Goal: Task Accomplishment & Management: Manage account settings

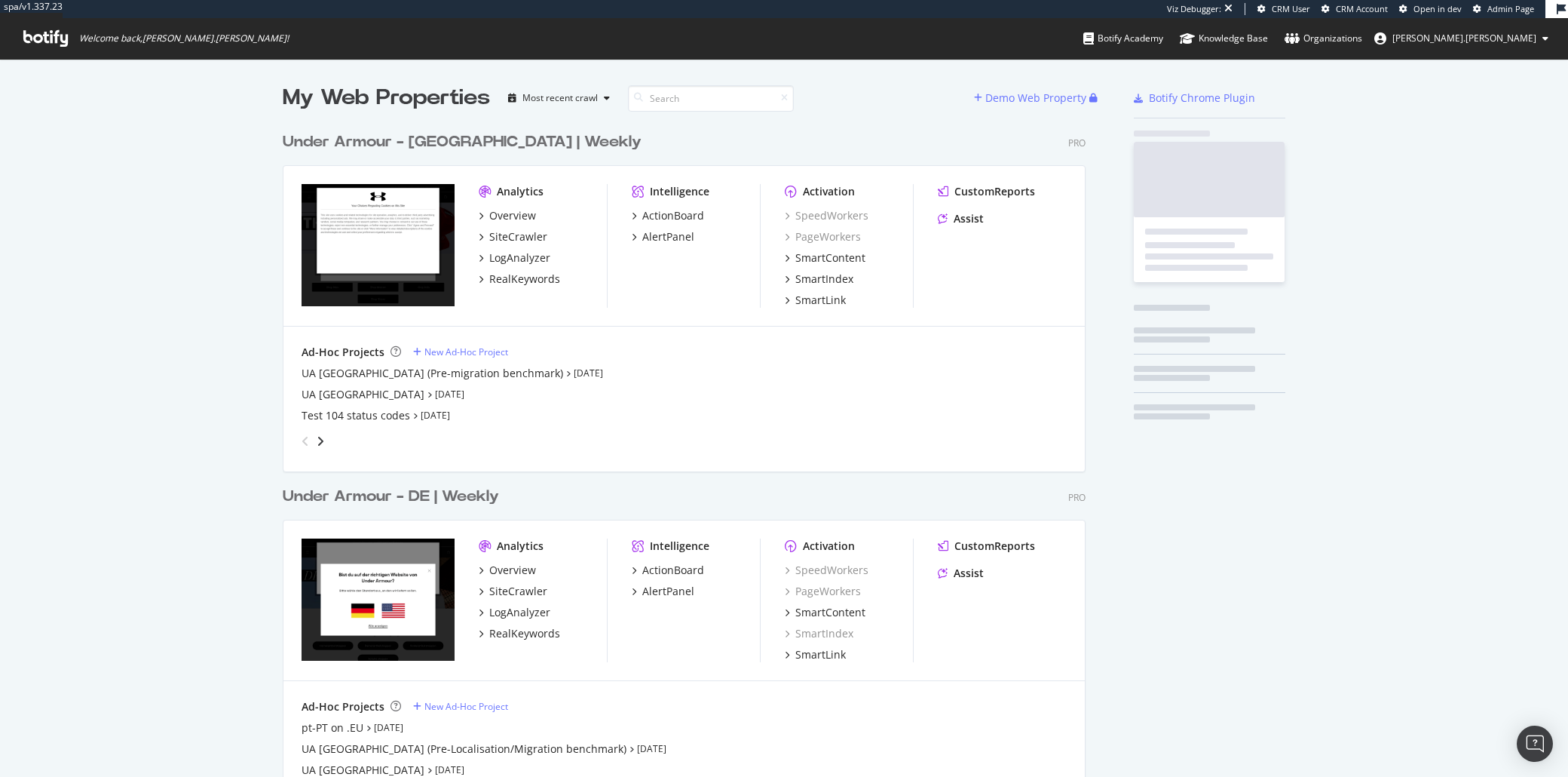
scroll to position [1048, 801]
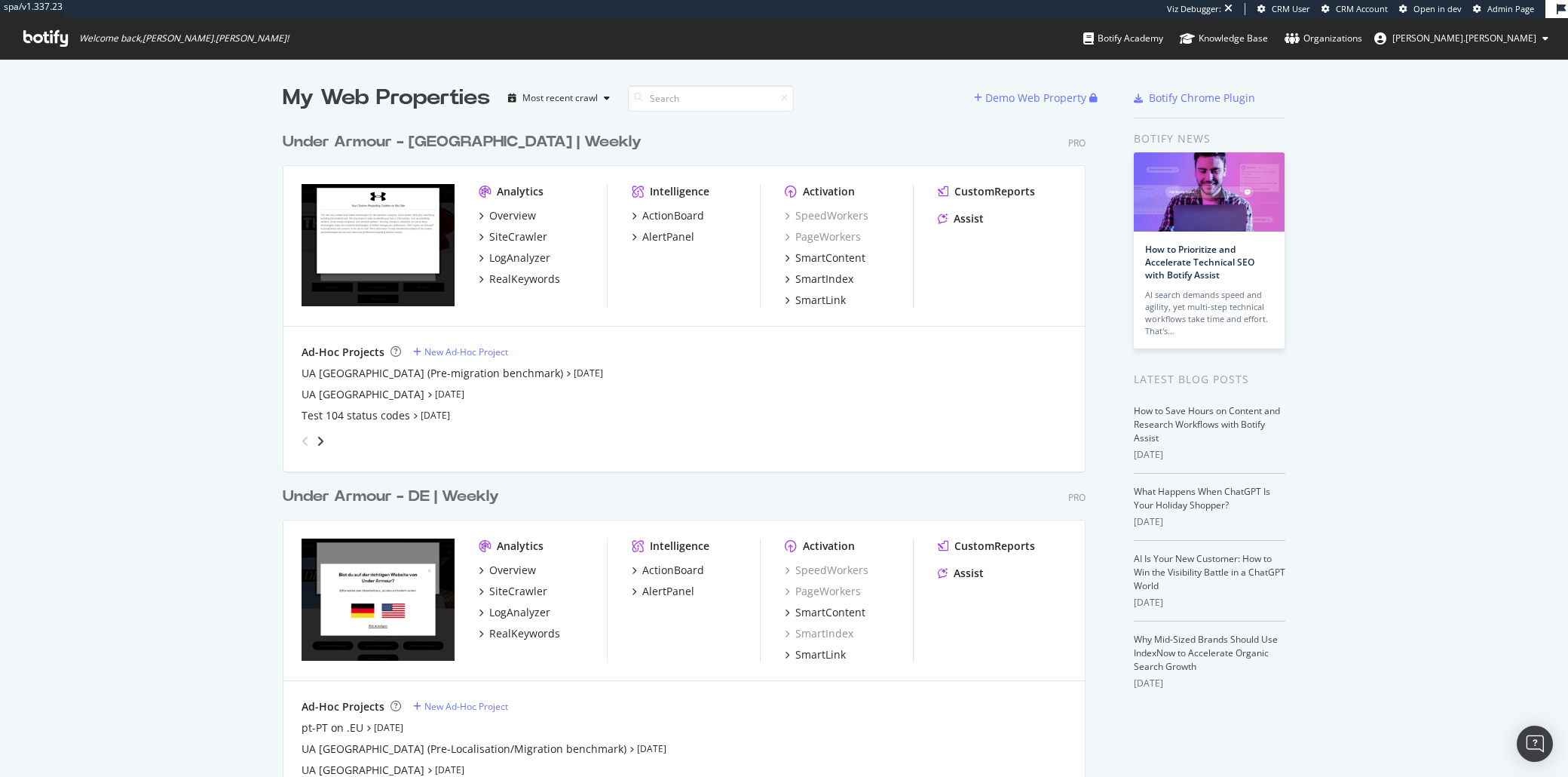
click at [1292, 162] on div "My Web Properties Most recent crawl Demo Web Property Under Armour - UK | Weekl…" at bounding box center [784, 629] width 1568 height 1141
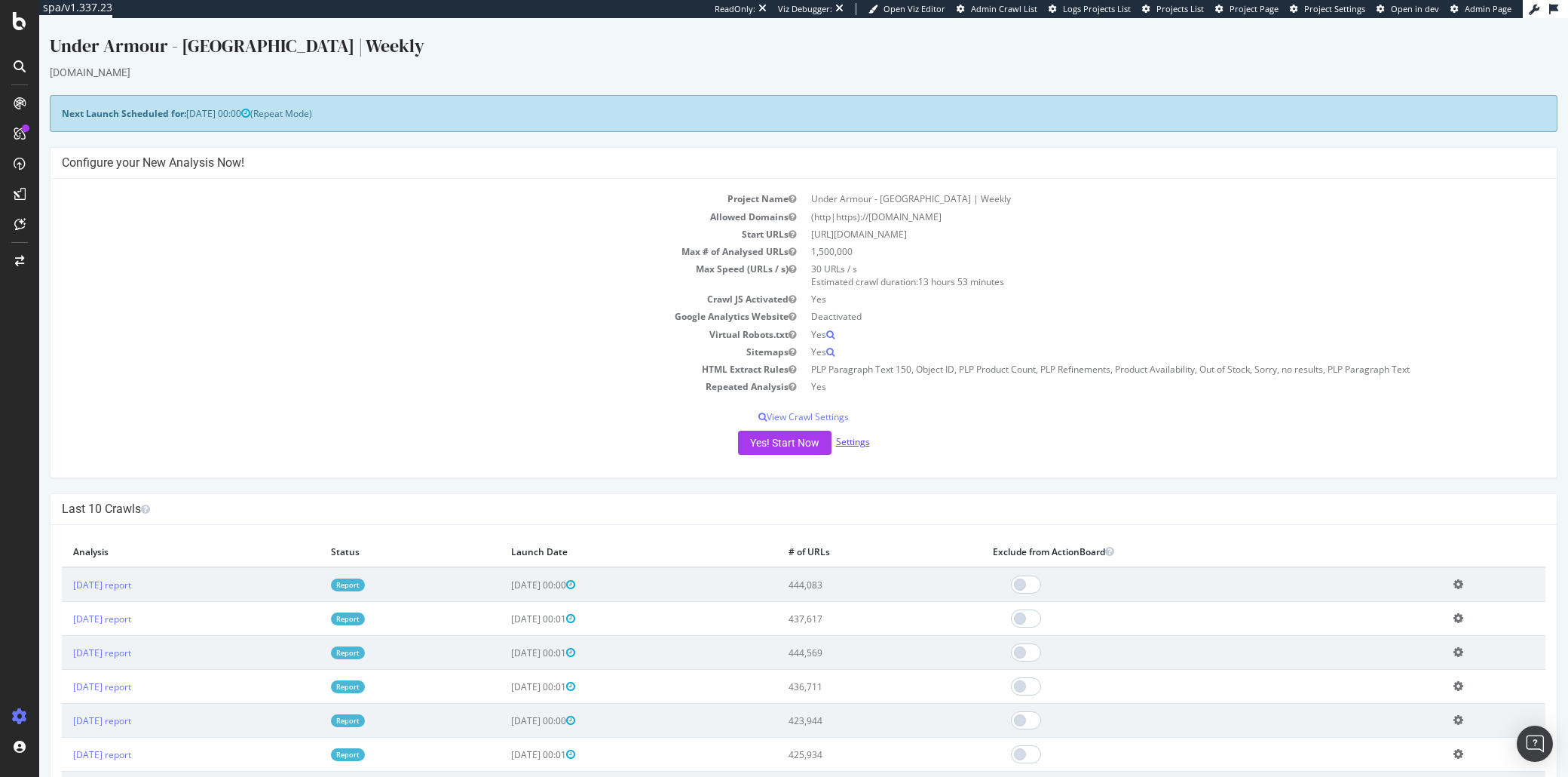
click at [848, 443] on link "Settings" at bounding box center [853, 441] width 34 height 13
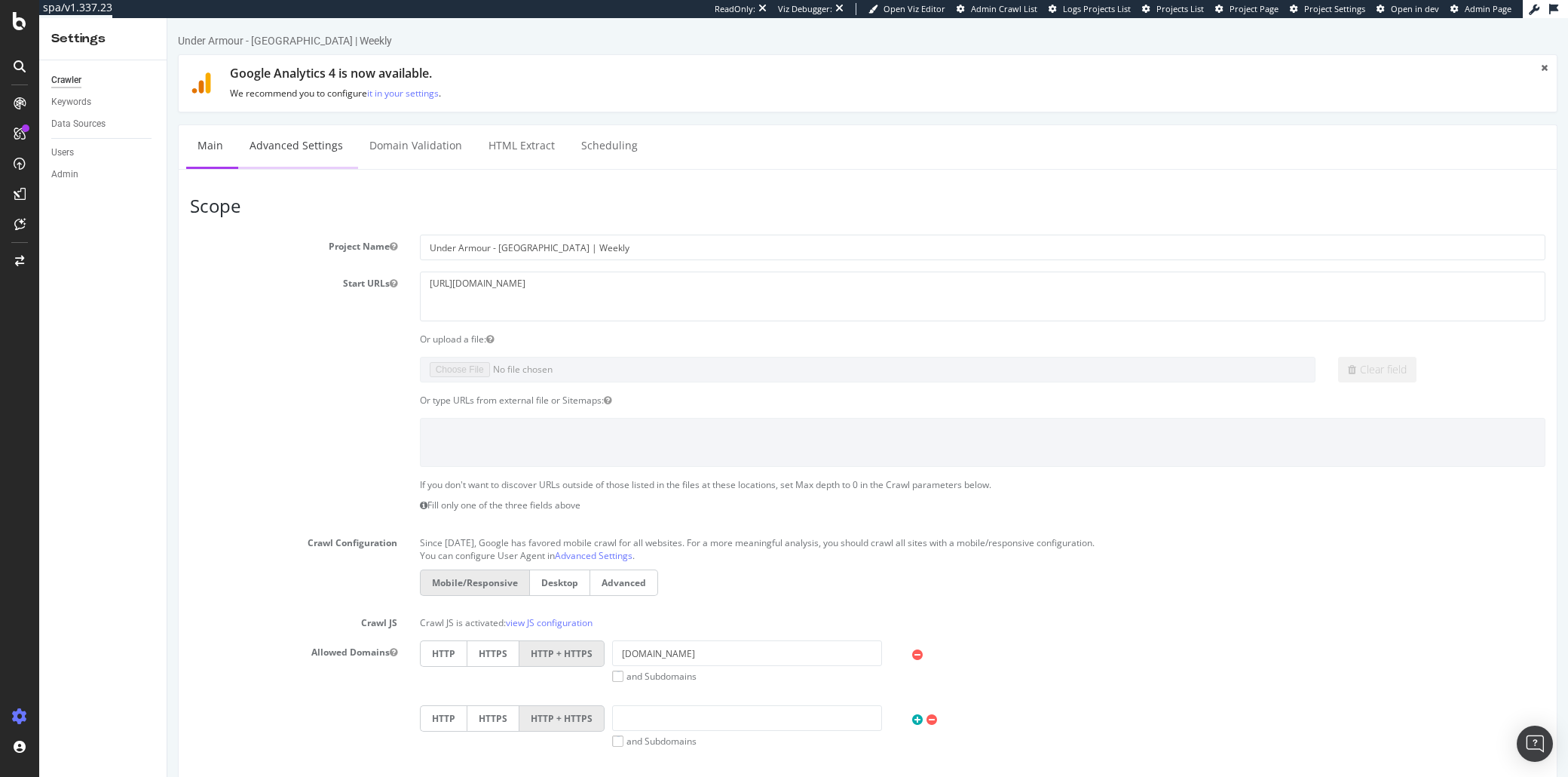
click at [312, 157] on link "Advanced Settings" at bounding box center [296, 146] width 116 height 42
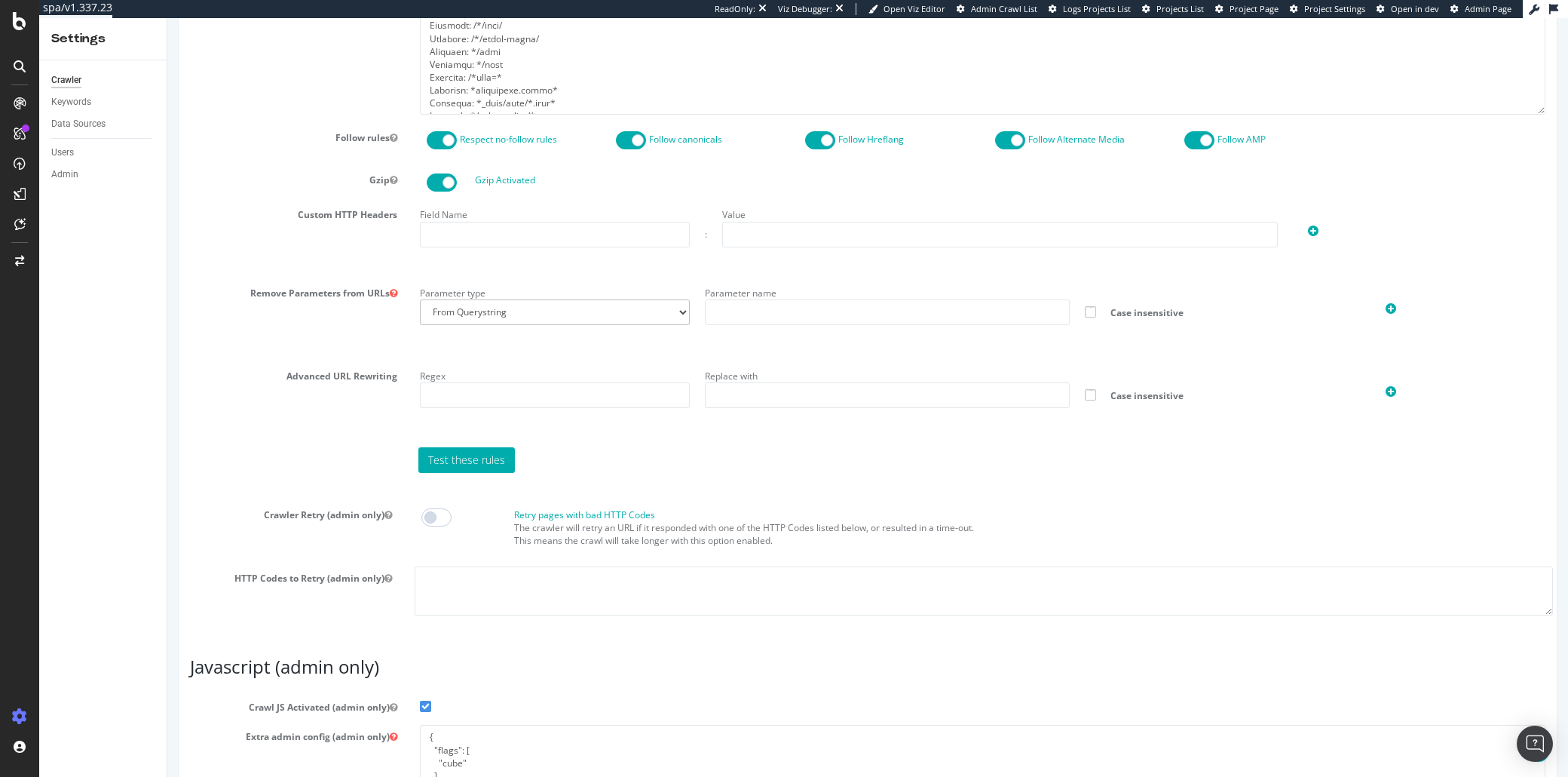
scroll to position [1043, 0]
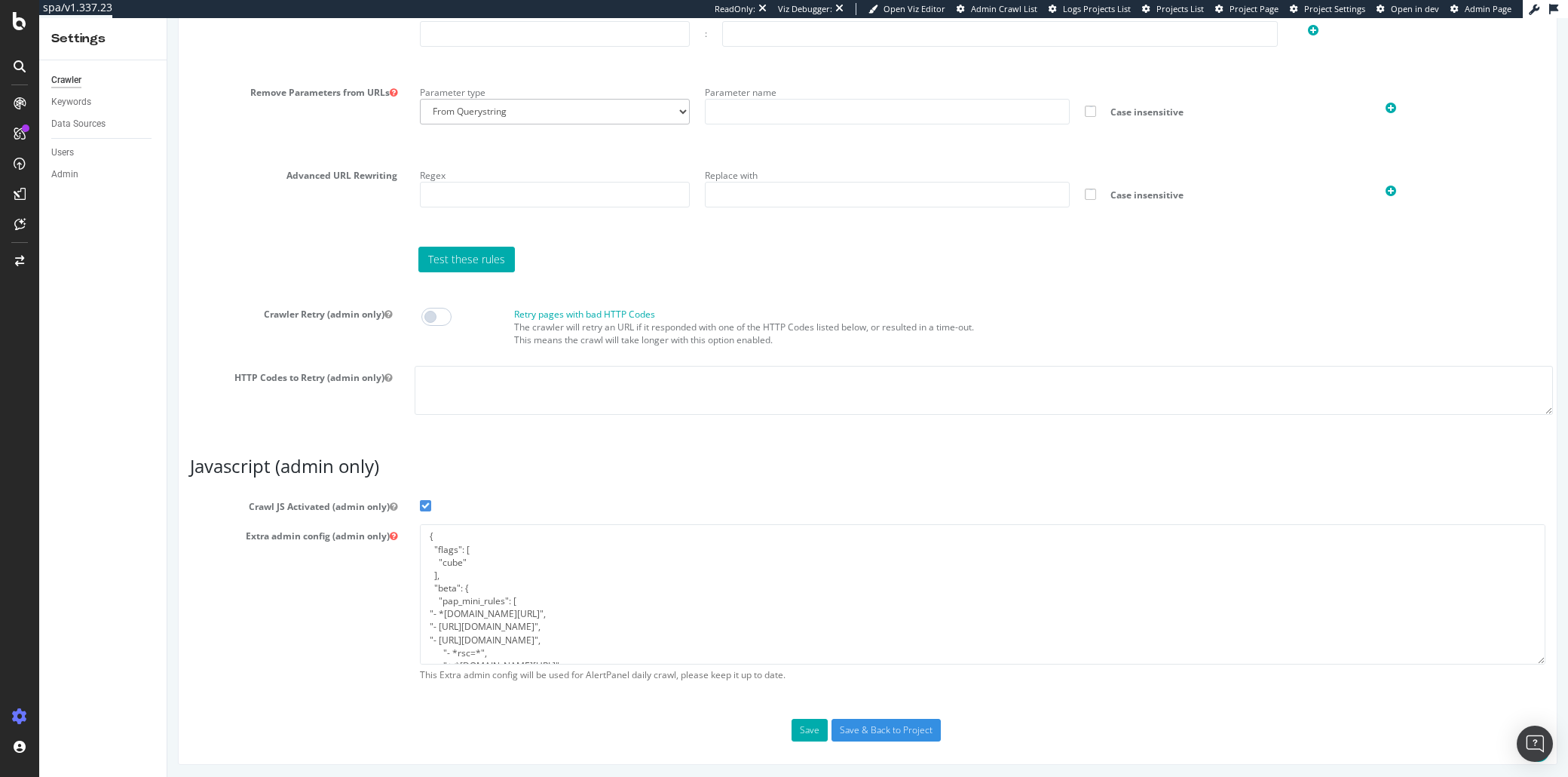
click at [426, 508] on span at bounding box center [425, 505] width 11 height 11
click at [168, 18] on input "Crawl JS Activated (admin only)" at bounding box center [168, 18] width 0 height 0
click at [391, 506] on icon "button" at bounding box center [393, 506] width 8 height 9
click at [811, 732] on button "Save" at bounding box center [809, 729] width 37 height 23
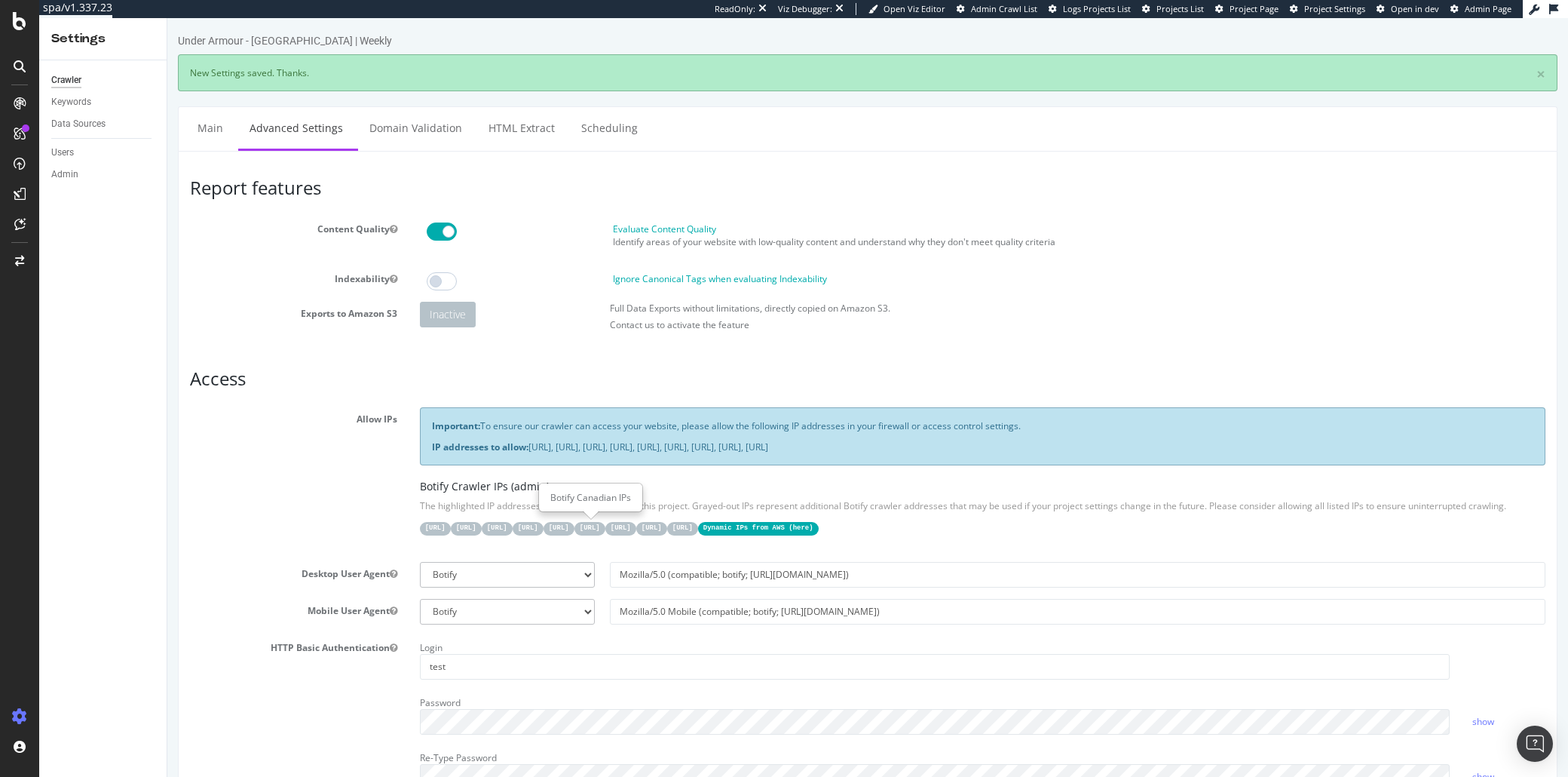
scroll to position [0, 0]
click at [602, 129] on link "Scheduling" at bounding box center [609, 128] width 79 height 42
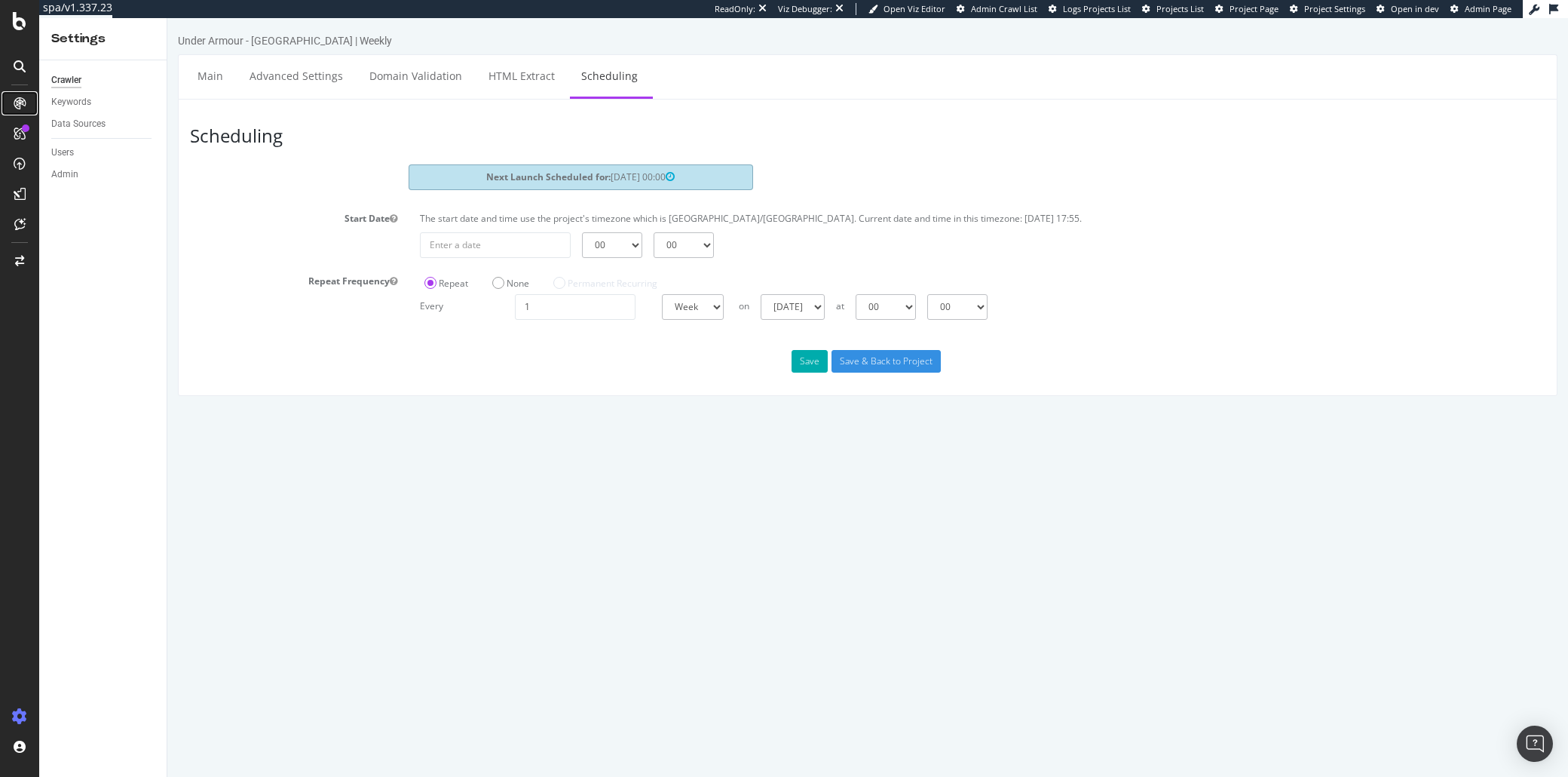
click at [21, 102] on icon at bounding box center [20, 103] width 12 height 12
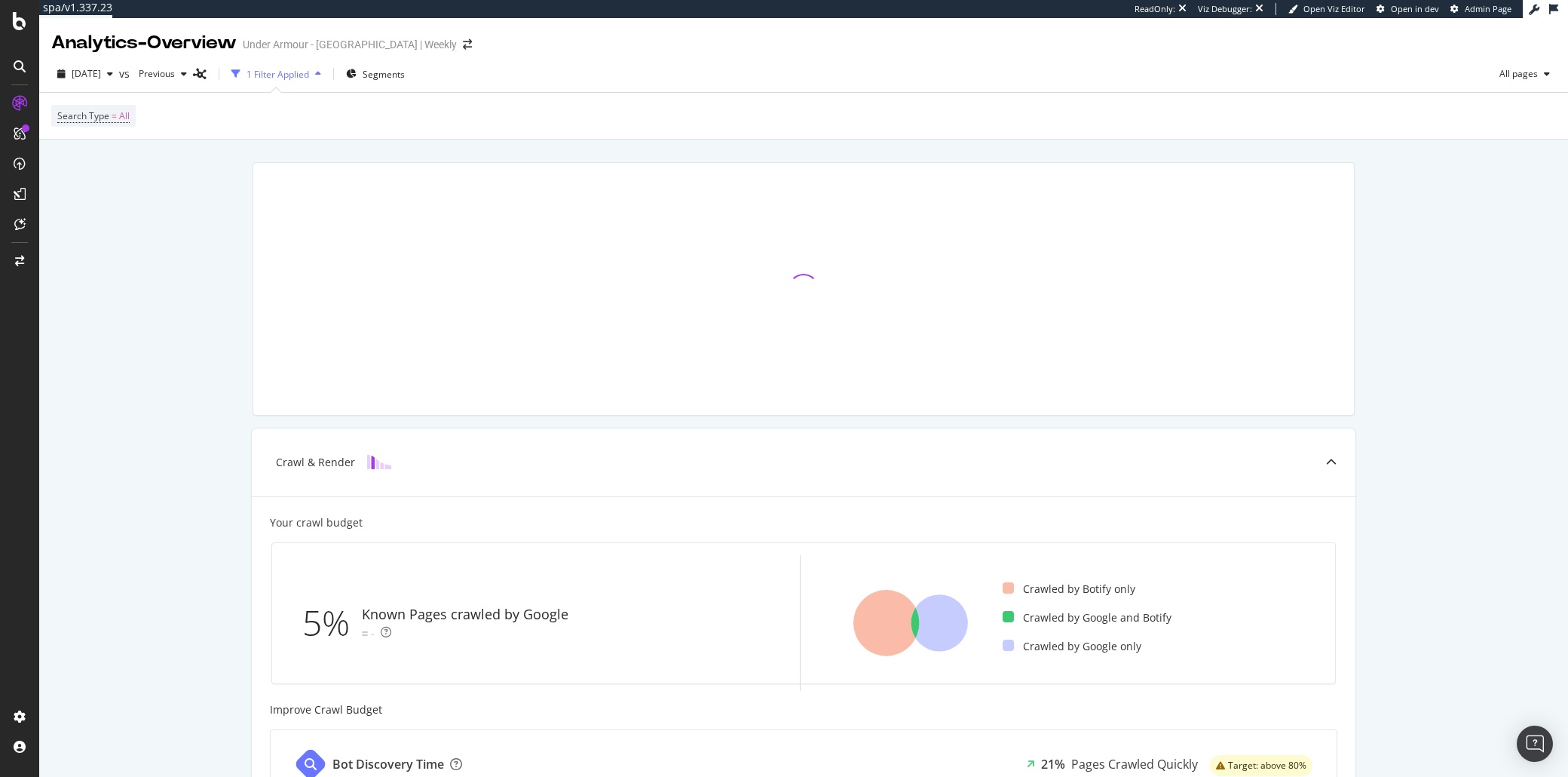
click at [18, 32] on div at bounding box center [20, 388] width 39 height 777
click at [20, 27] on icon at bounding box center [20, 20] width 14 height 18
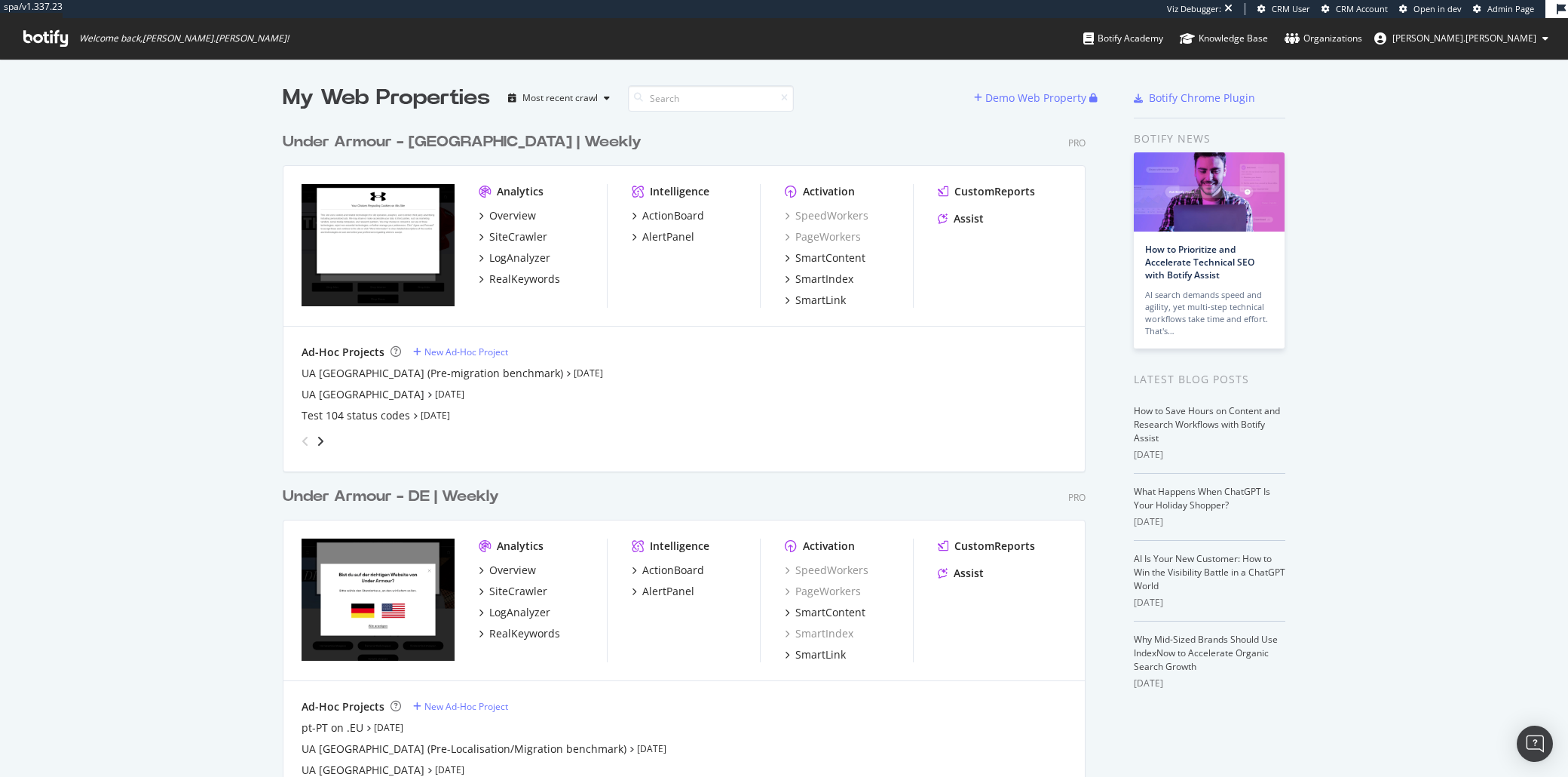
scroll to position [190, 0]
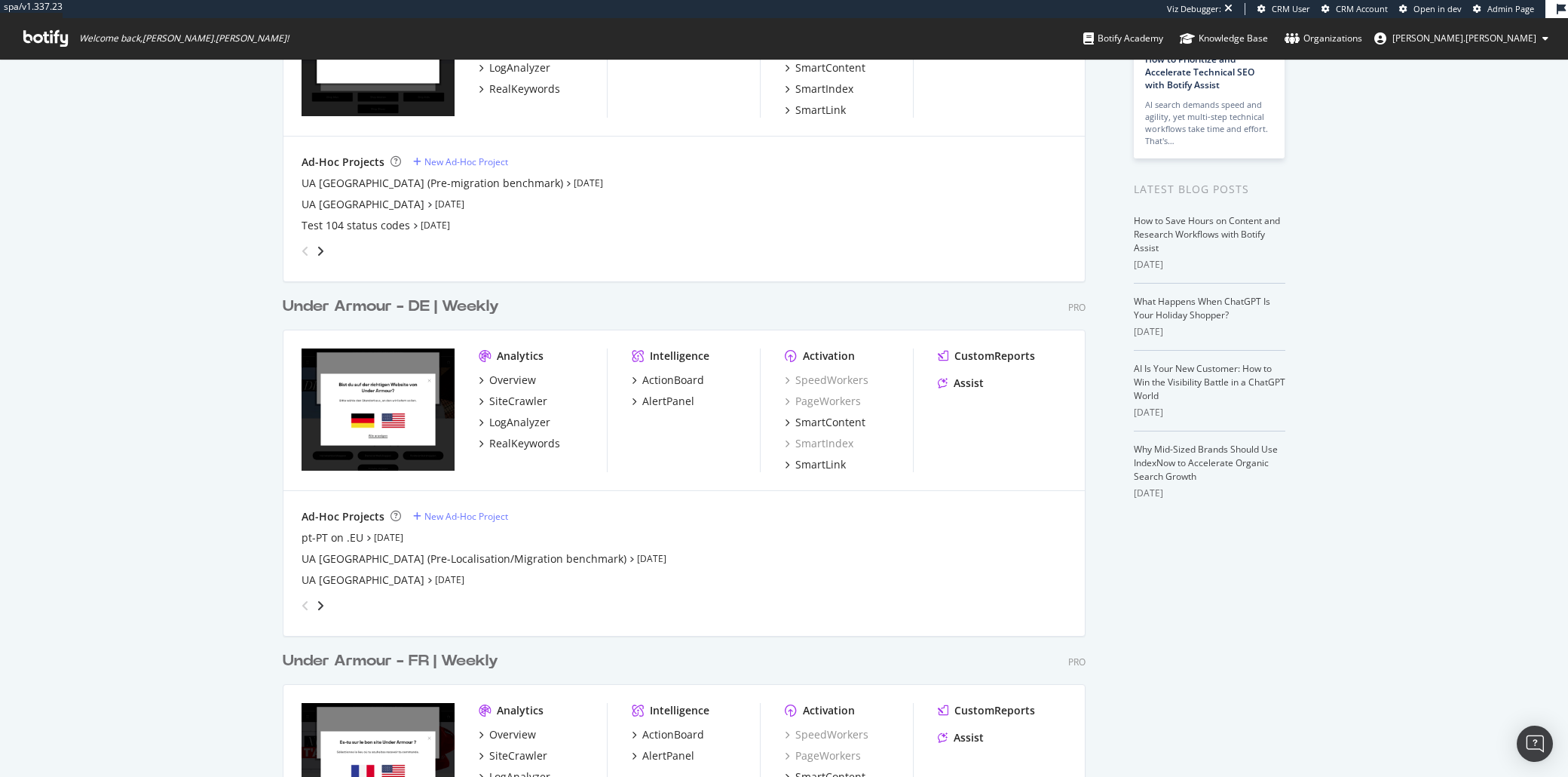
click at [465, 303] on div "Under Armour - DE | Weekly" at bounding box center [391, 306] width 216 height 22
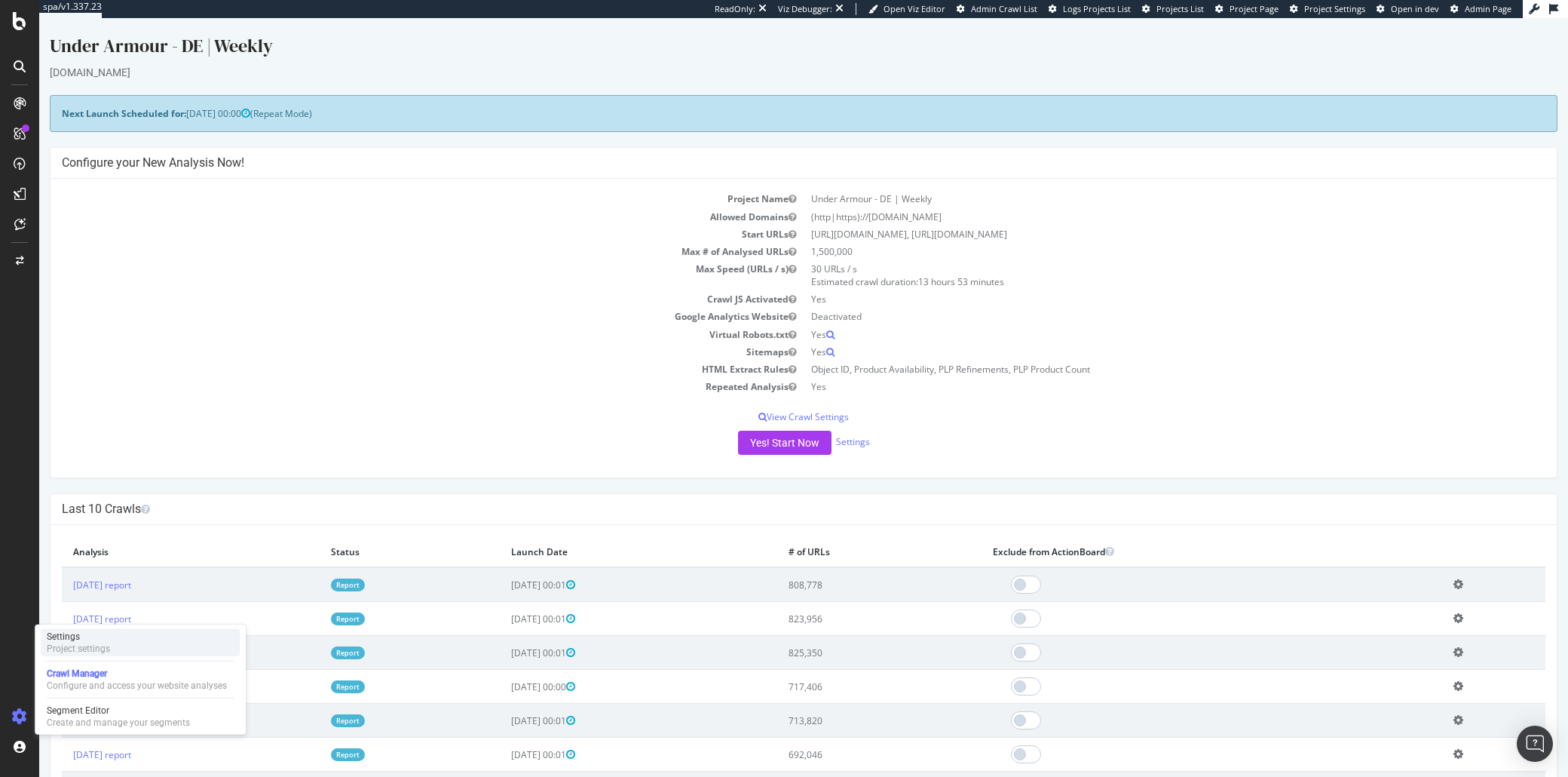
click at [142, 643] on div "Settings Project settings" at bounding box center [140, 643] width 199 height 27
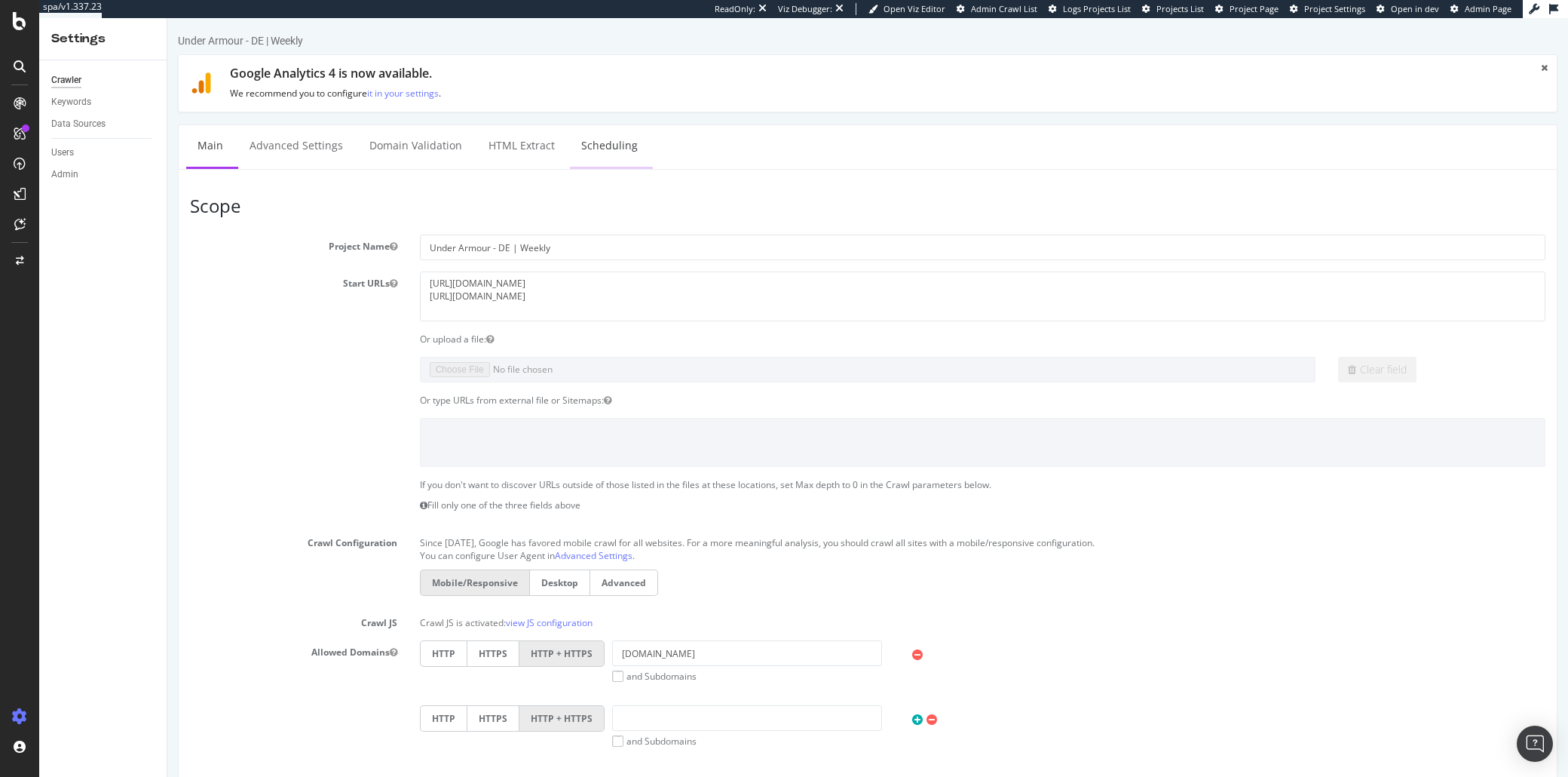
click at [594, 157] on link "Scheduling" at bounding box center [609, 146] width 79 height 42
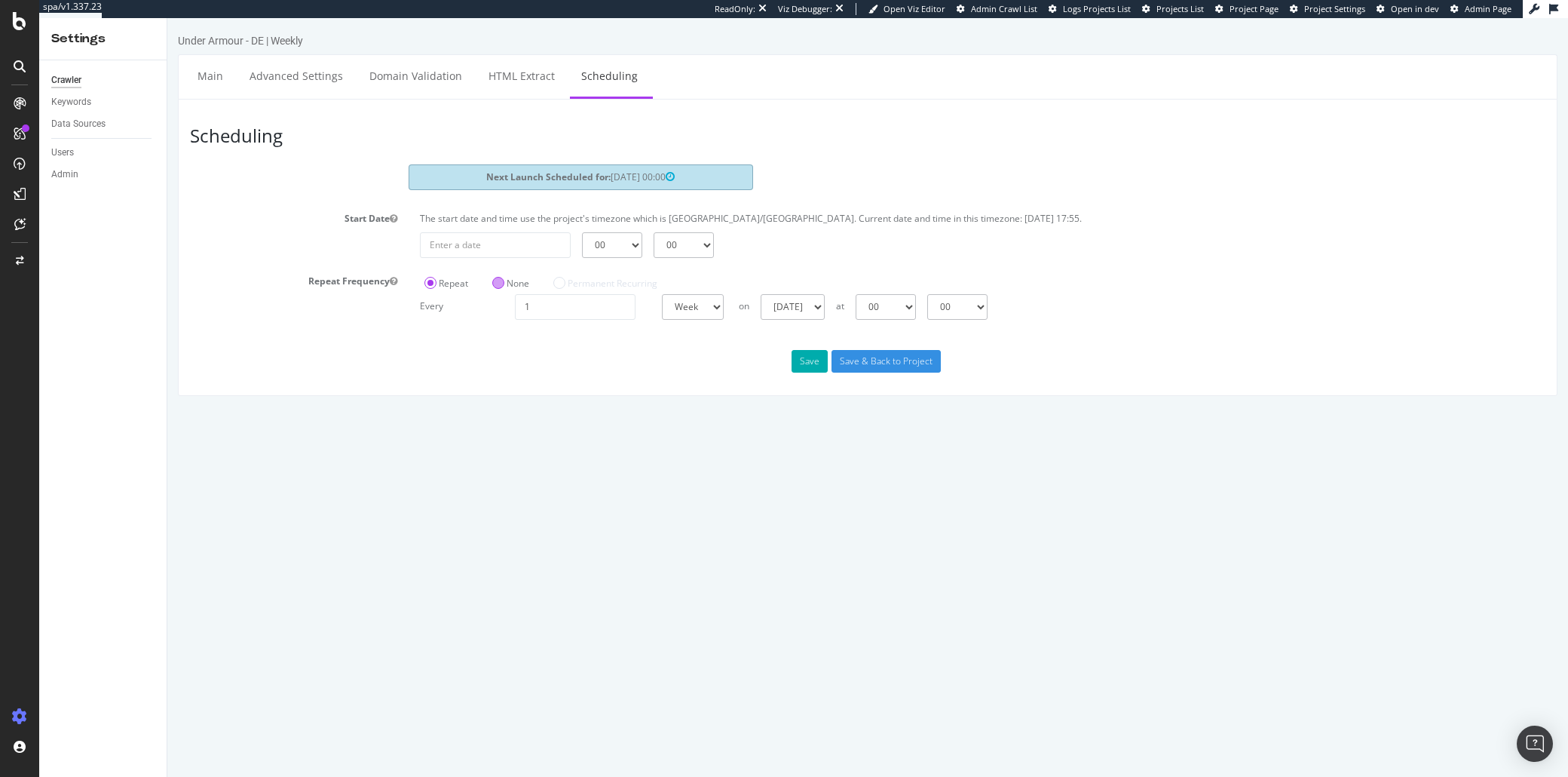
click at [509, 287] on label "None" at bounding box center [510, 283] width 37 height 13
click at [168, 18] on input "None" at bounding box center [168, 18] width 0 height 0
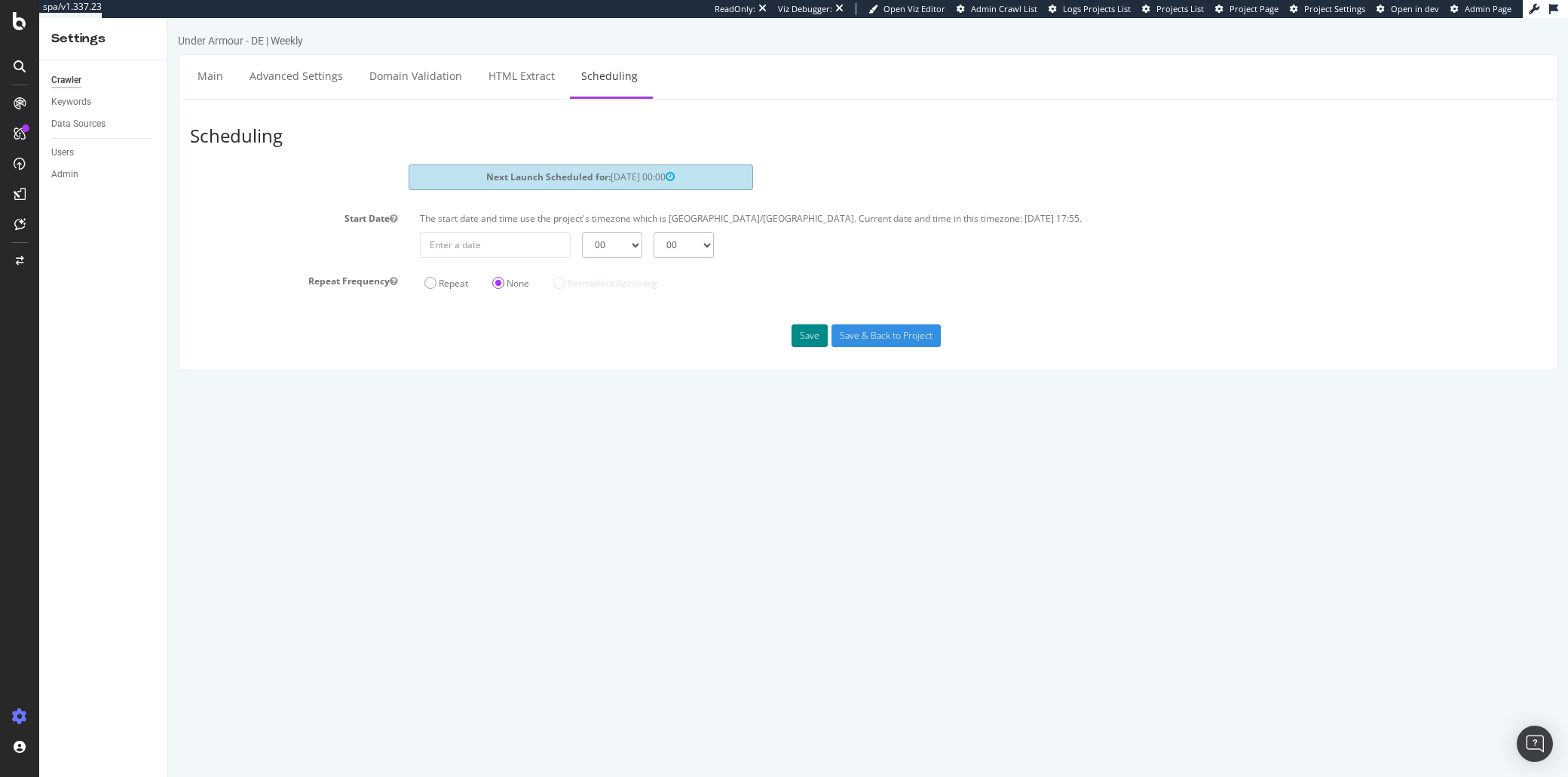
click at [805, 334] on button "Save" at bounding box center [809, 335] width 37 height 23
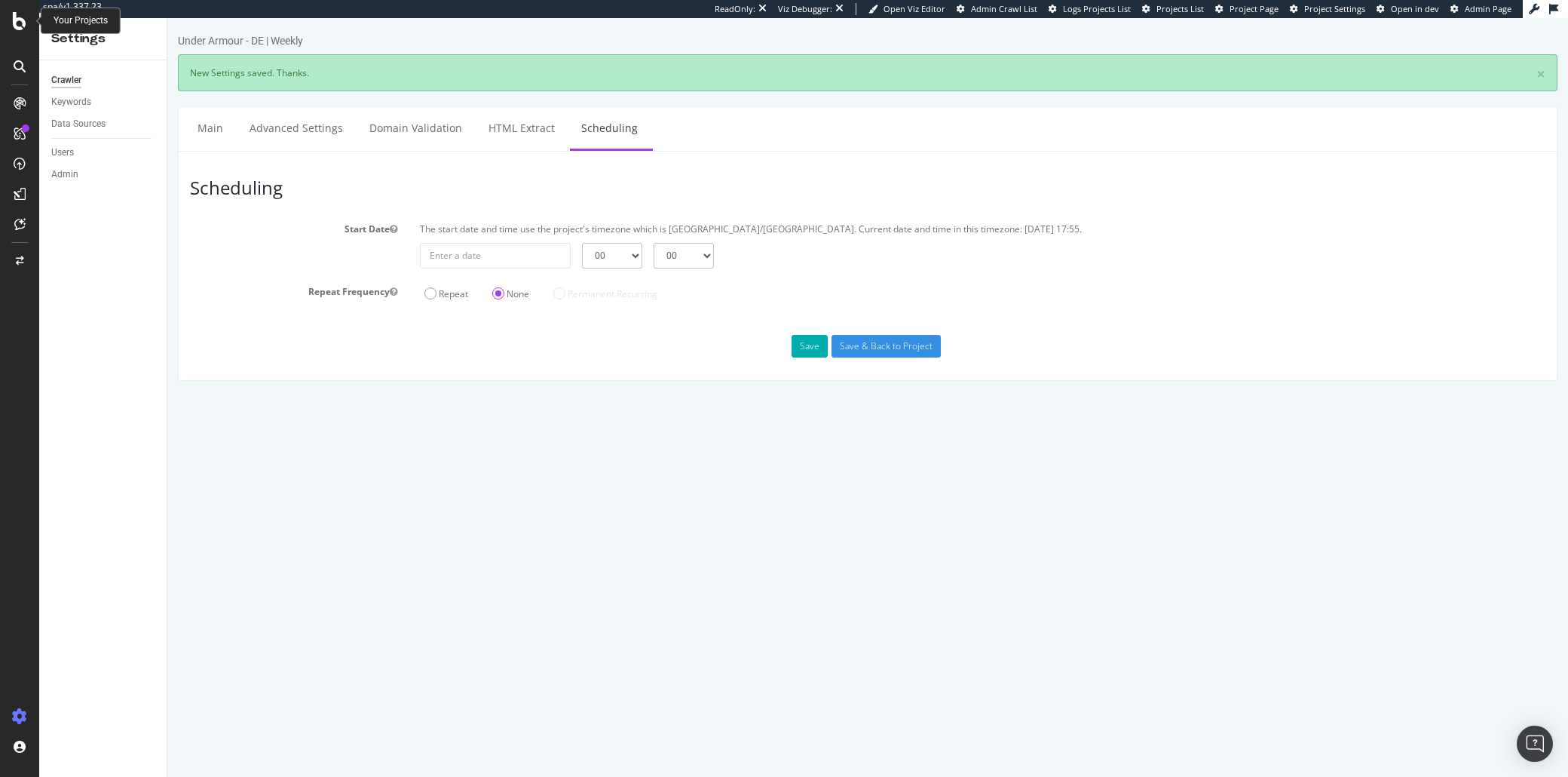
click at [26, 22] on div at bounding box center [20, 20] width 37 height 18
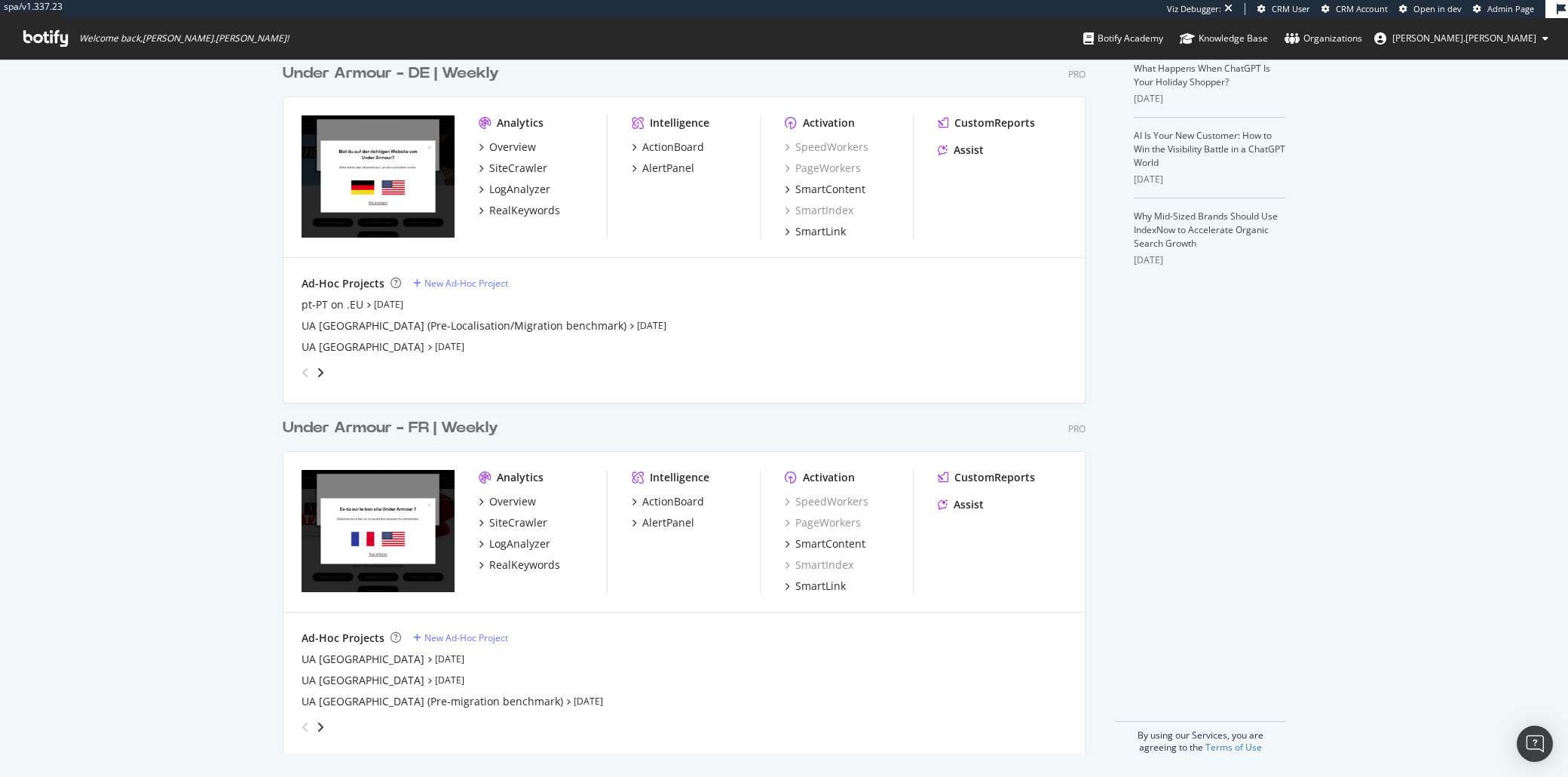
scroll to position [424, 0]
click at [470, 425] on div "Under Armour - FR | Weekly" at bounding box center [390, 427] width 215 height 22
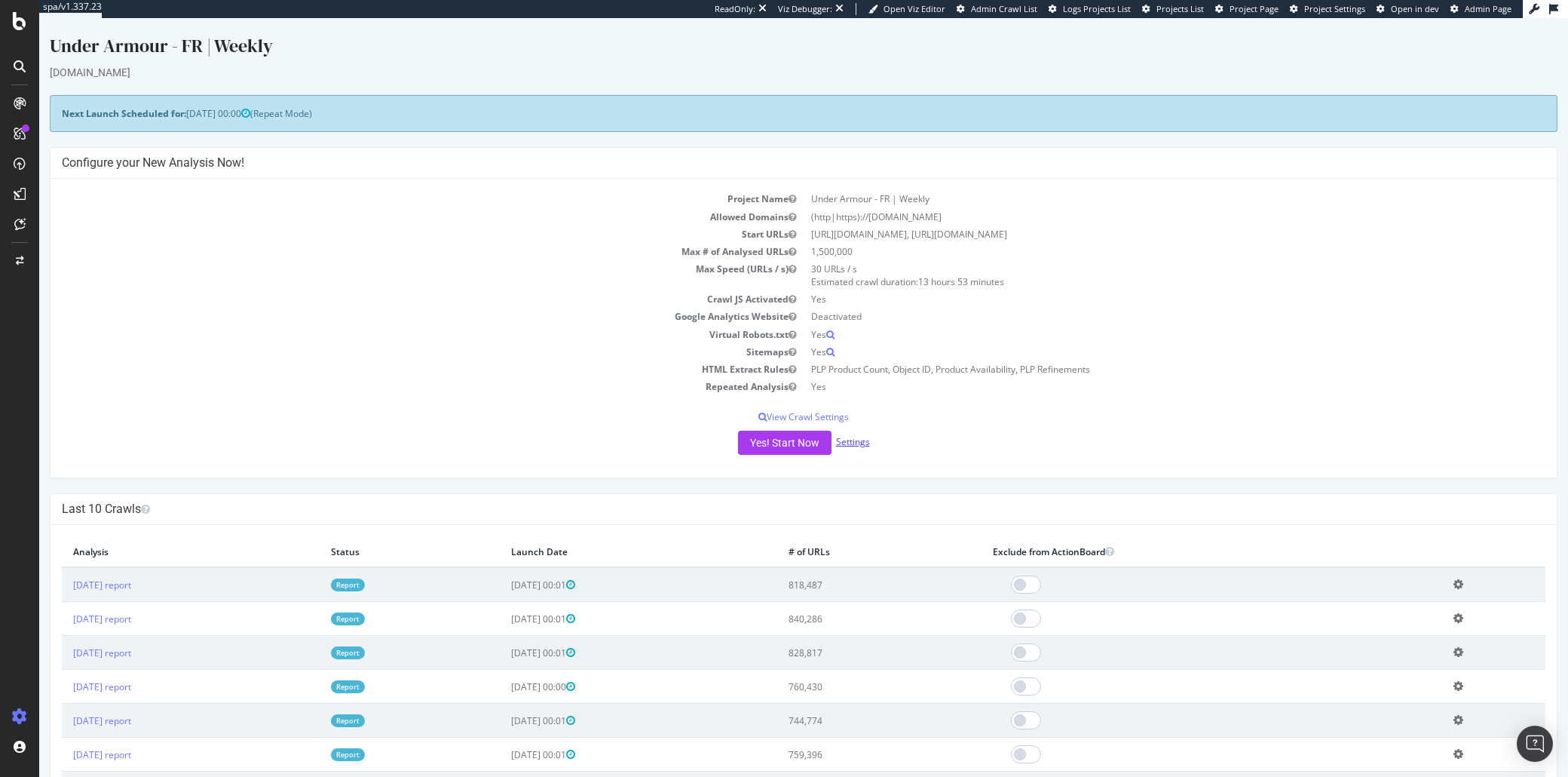
click at [855, 443] on link "Settings" at bounding box center [853, 441] width 34 height 13
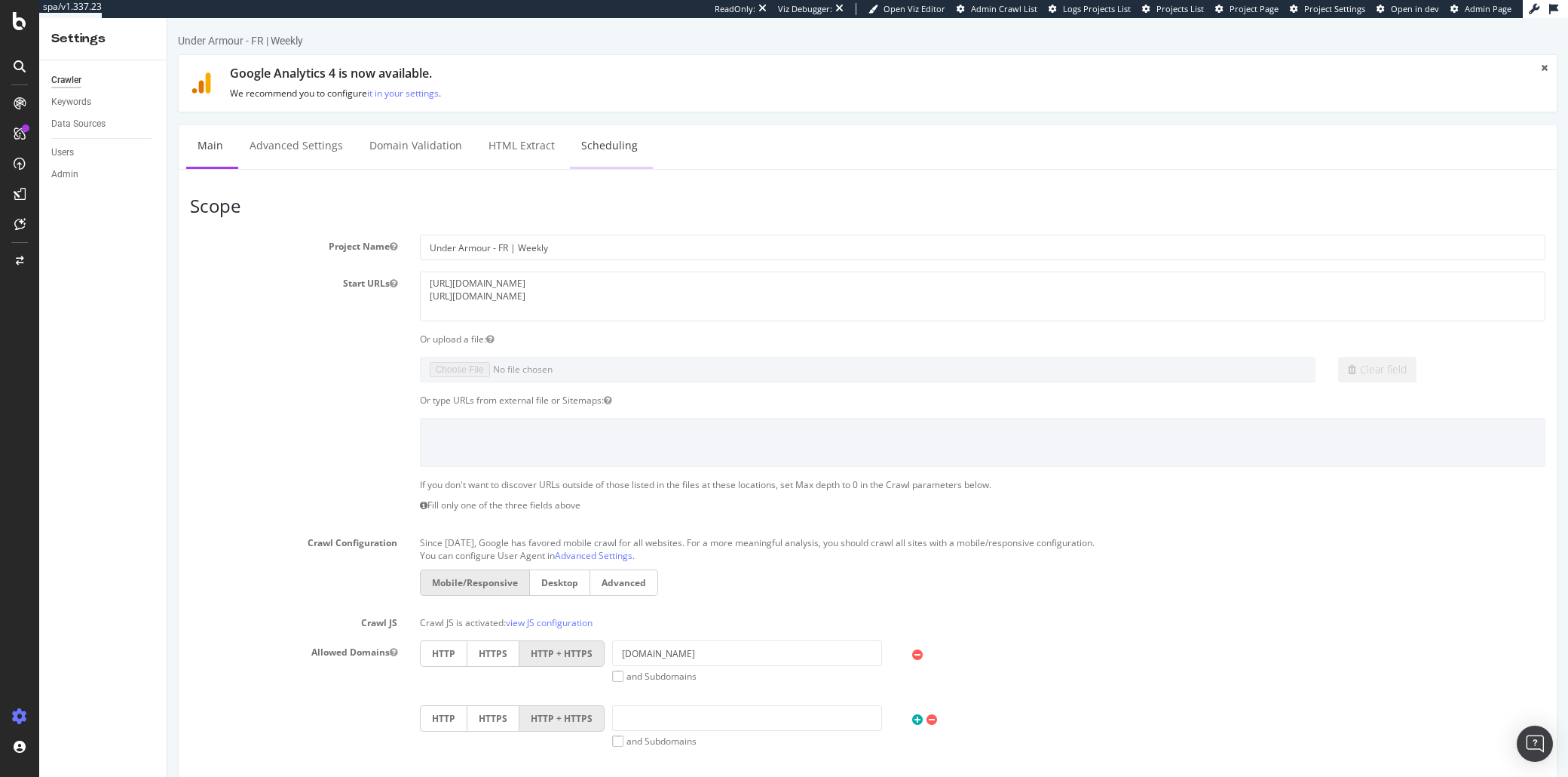
click at [603, 143] on link "Scheduling" at bounding box center [609, 146] width 79 height 42
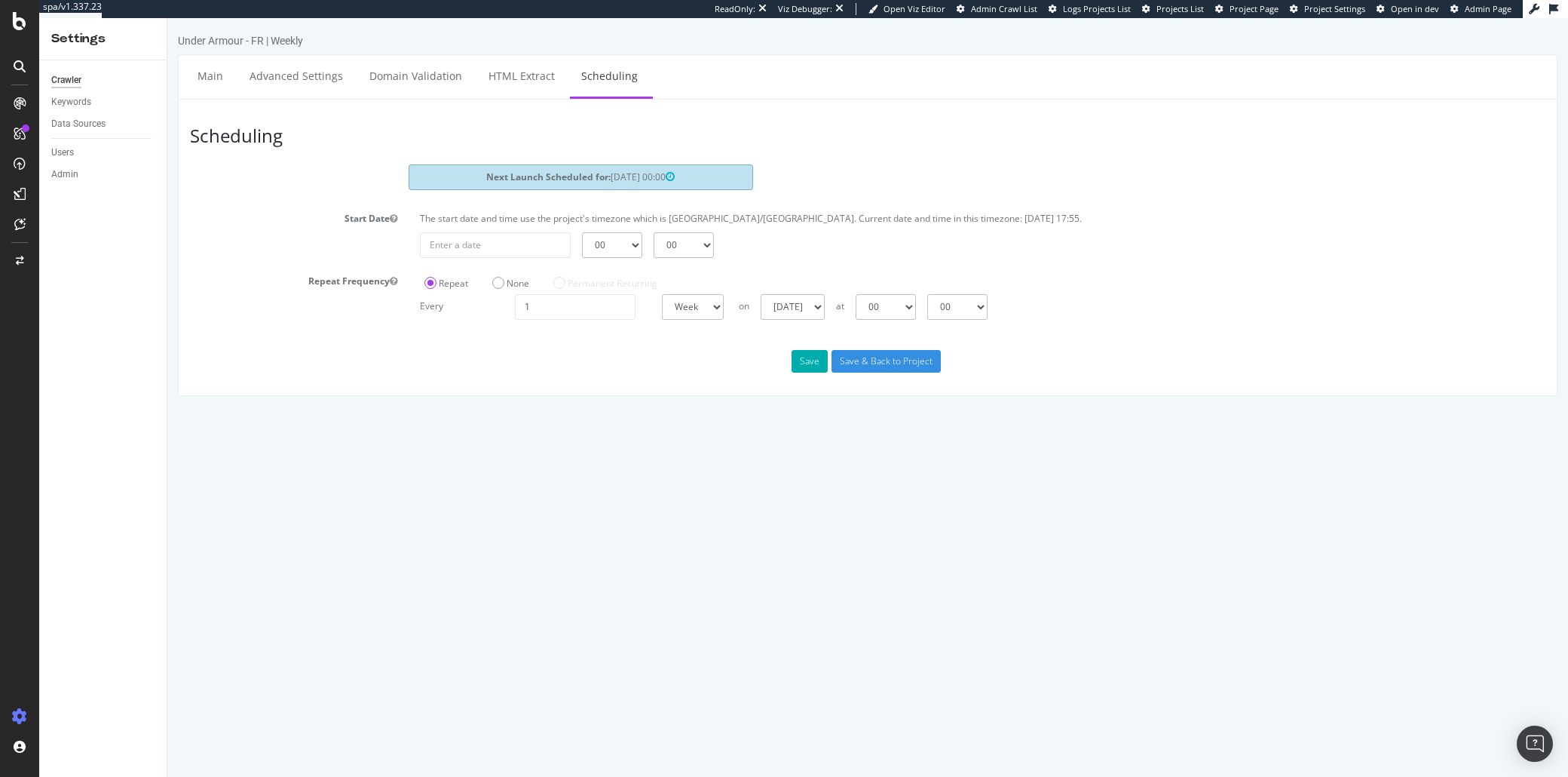
click at [512, 287] on label "None" at bounding box center [510, 283] width 37 height 13
click at [168, 18] on input "None" at bounding box center [168, 18] width 0 height 0
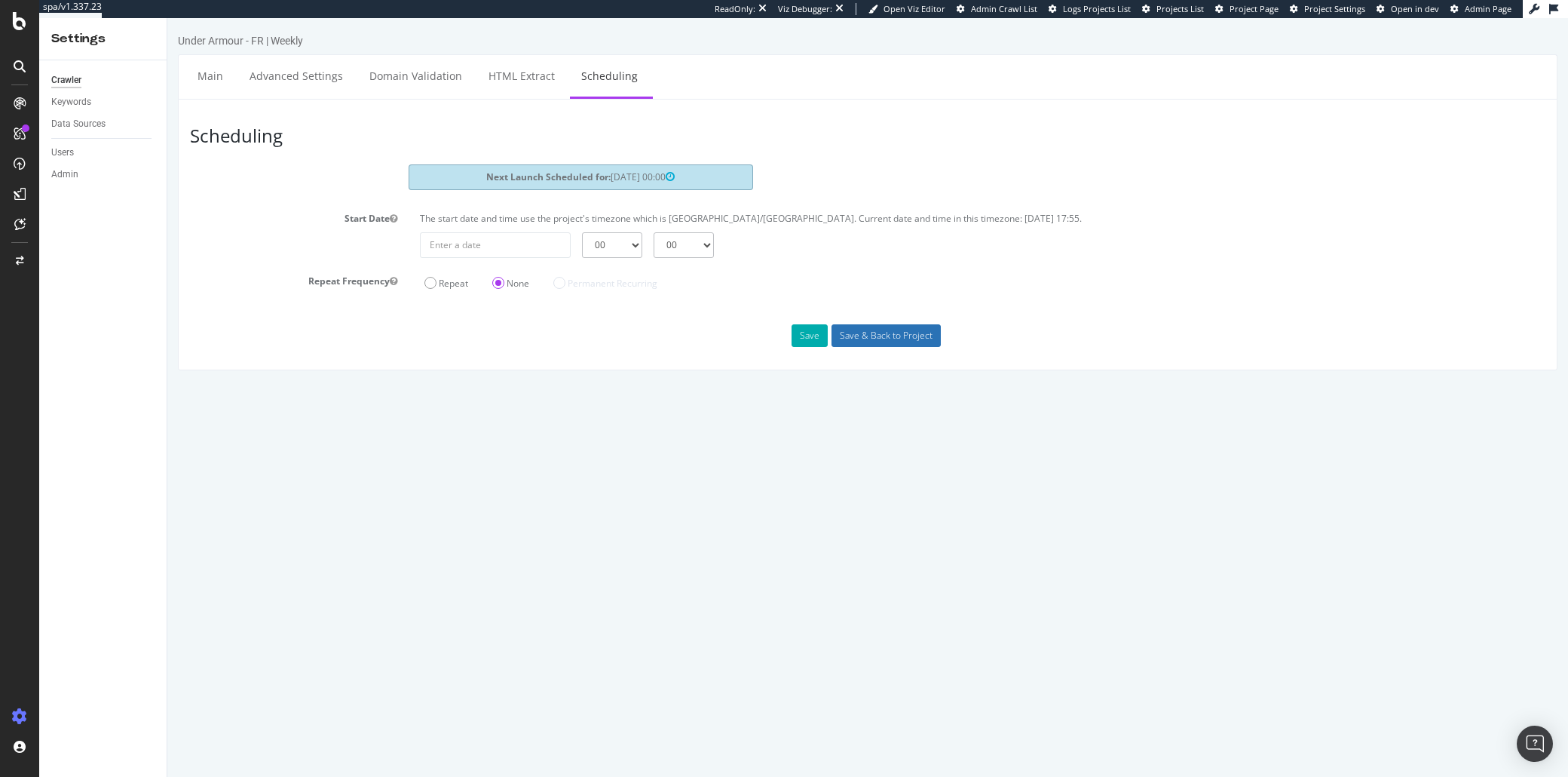
click at [875, 338] on input "Save & Back to Project" at bounding box center [886, 335] width 109 height 23
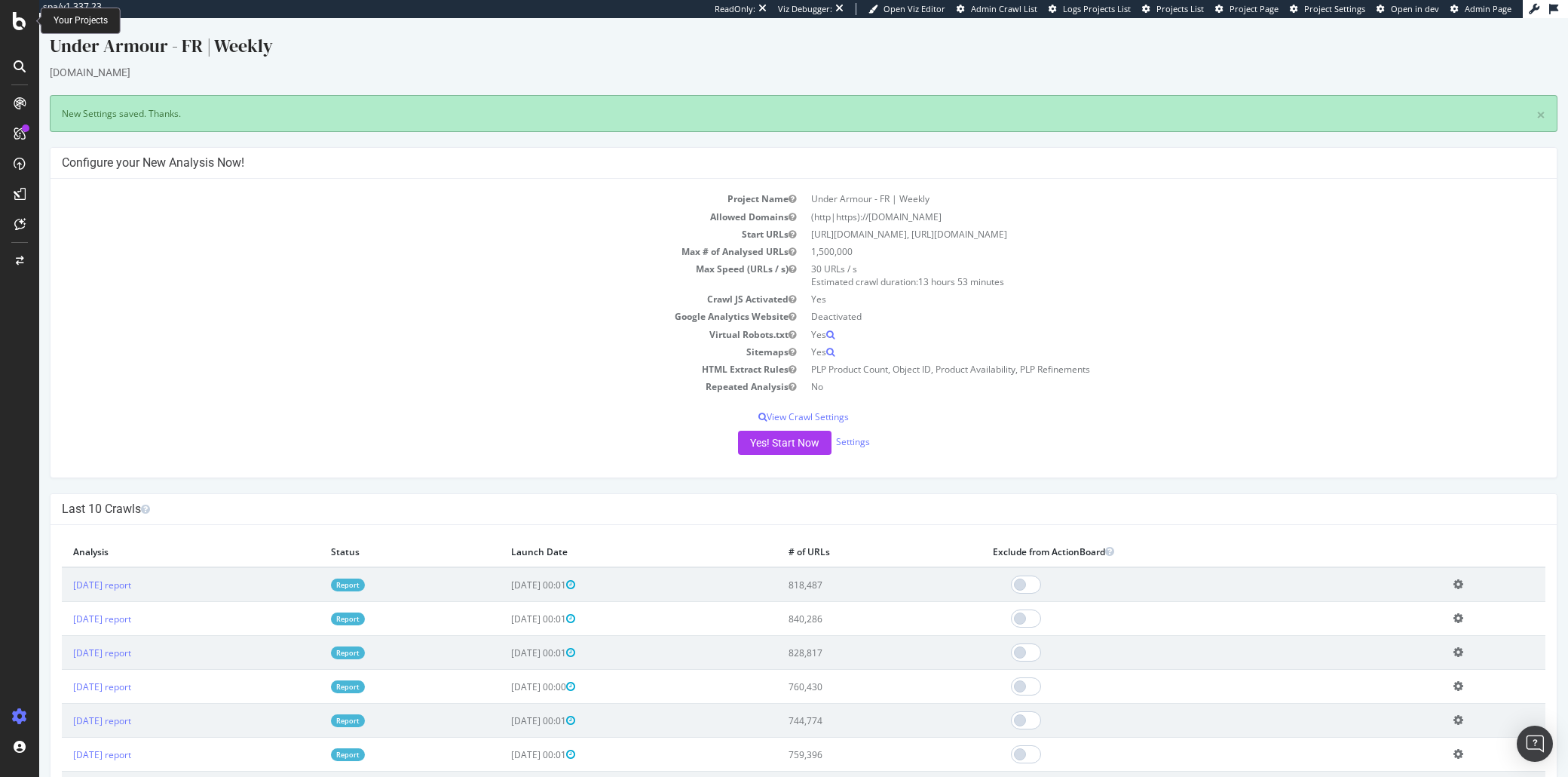
click at [11, 19] on div at bounding box center [20, 20] width 37 height 18
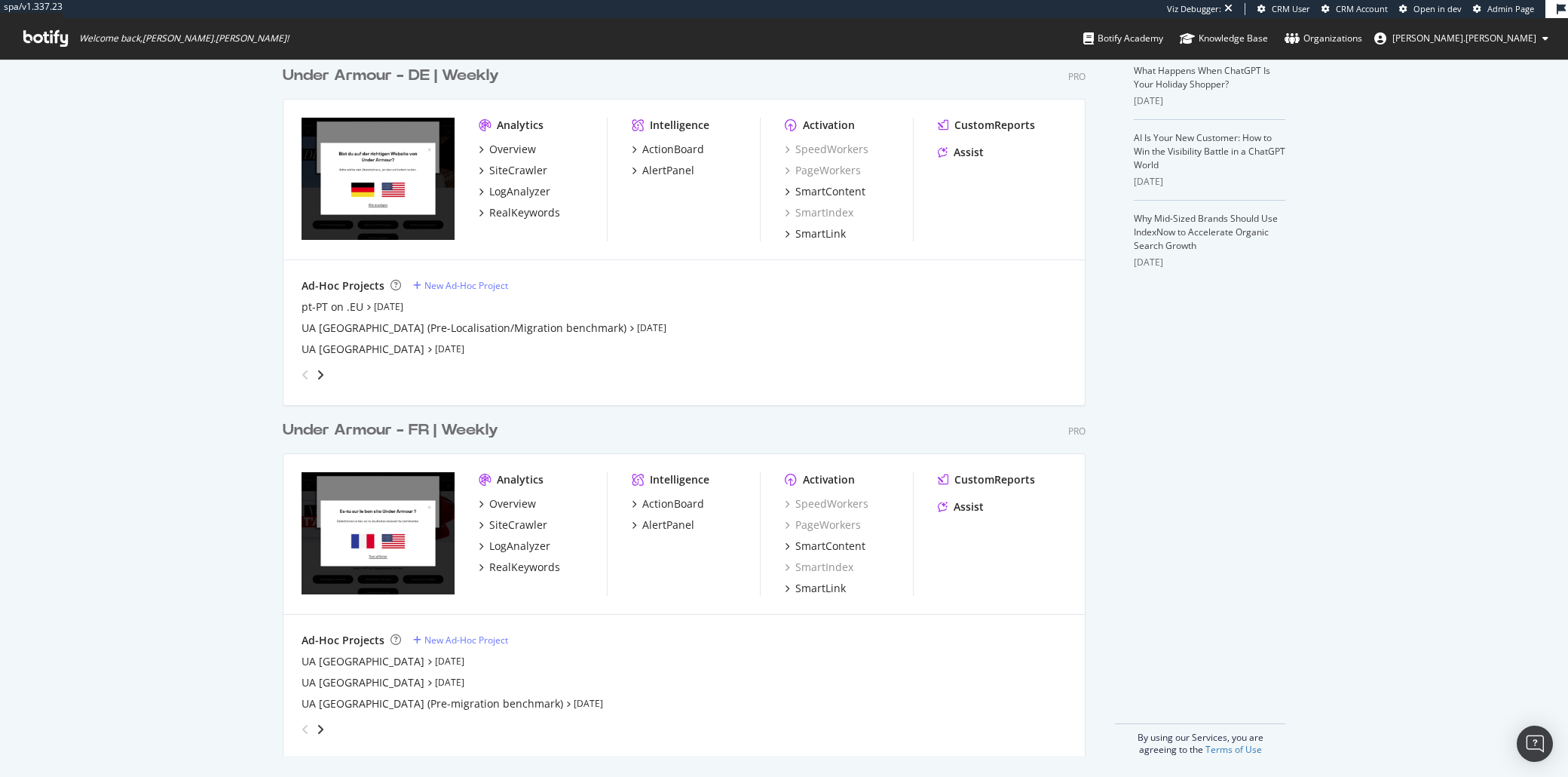
scroll to position [424, 0]
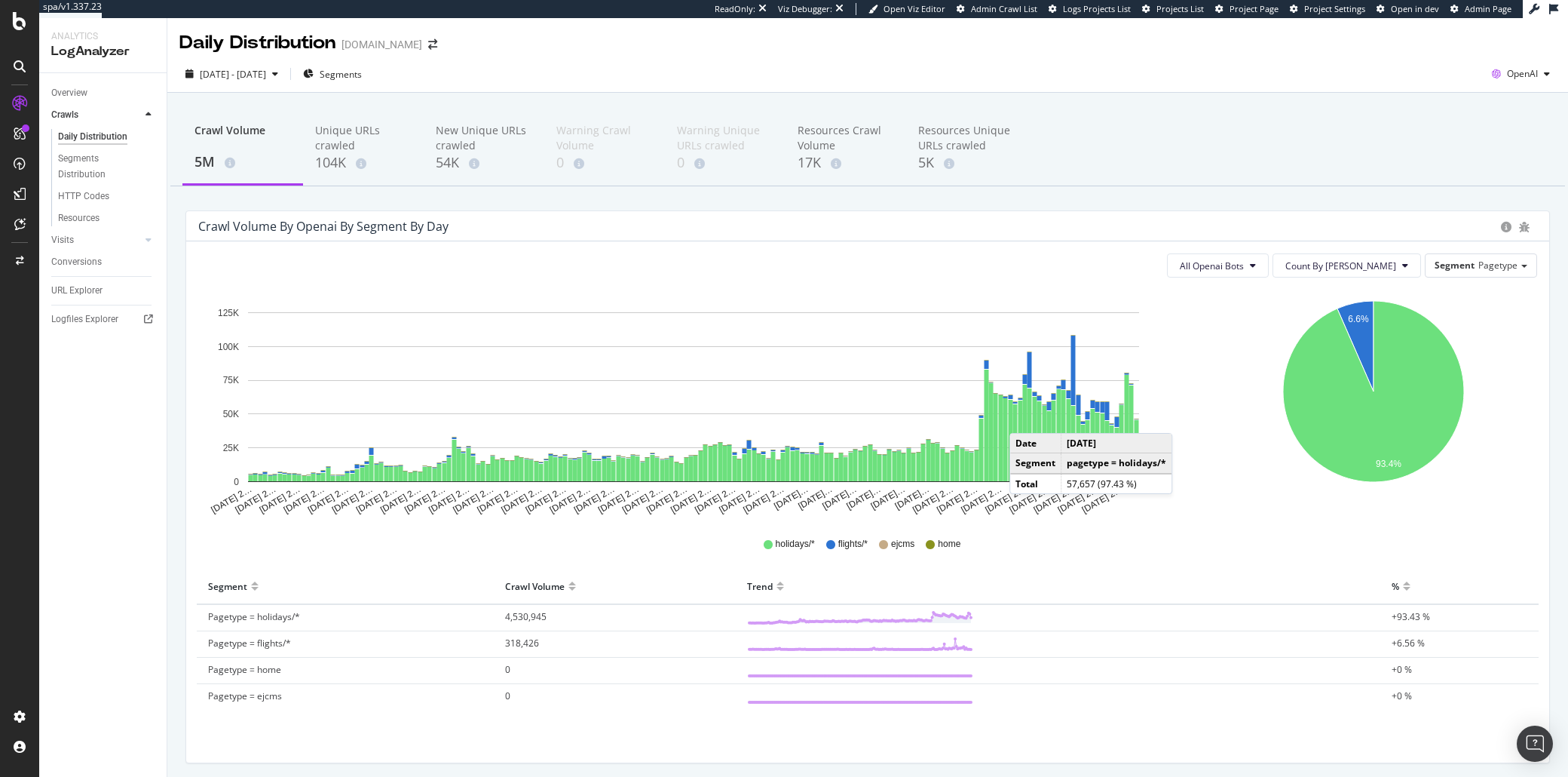
click at [1197, 137] on div "Crawl Volume 5M Unique URLs crawled 104K New Unique URLs crawled 54K Warning Cr…" at bounding box center [867, 148] width 1394 height 76
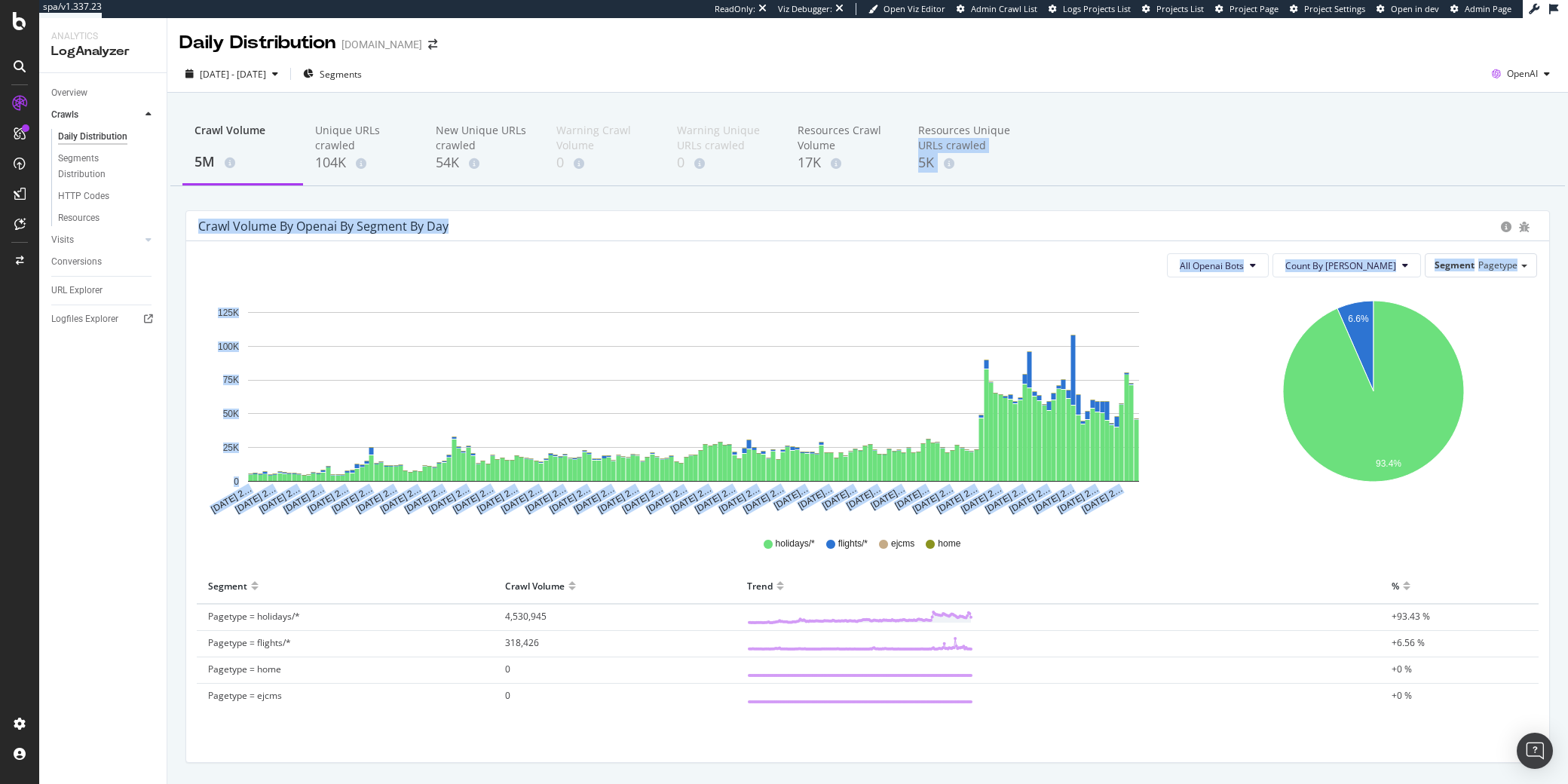
drag, startPoint x: 1219, startPoint y: 399, endPoint x: 1172, endPoint y: 116, distance: 286.9
click at [1171, 118] on div "Crawl Volume 5M Unique URLs crawled 104K New Unique URLs crawled 54K Warning Cr…" at bounding box center [868, 461] width 1400 height 738
click at [1172, 116] on div "Crawl Volume 5M Unique URLs crawled 104K New Unique URLs crawled 54K Warning Cr…" at bounding box center [867, 148] width 1394 height 76
drag, startPoint x: 1172, startPoint y: 116, endPoint x: 1229, endPoint y: 540, distance: 427.8
click at [1231, 546] on div "Crawl Volume 5M Unique URLs crawled 104K New Unique URLs crawled 54K Warning Cr…" at bounding box center [868, 461] width 1400 height 738
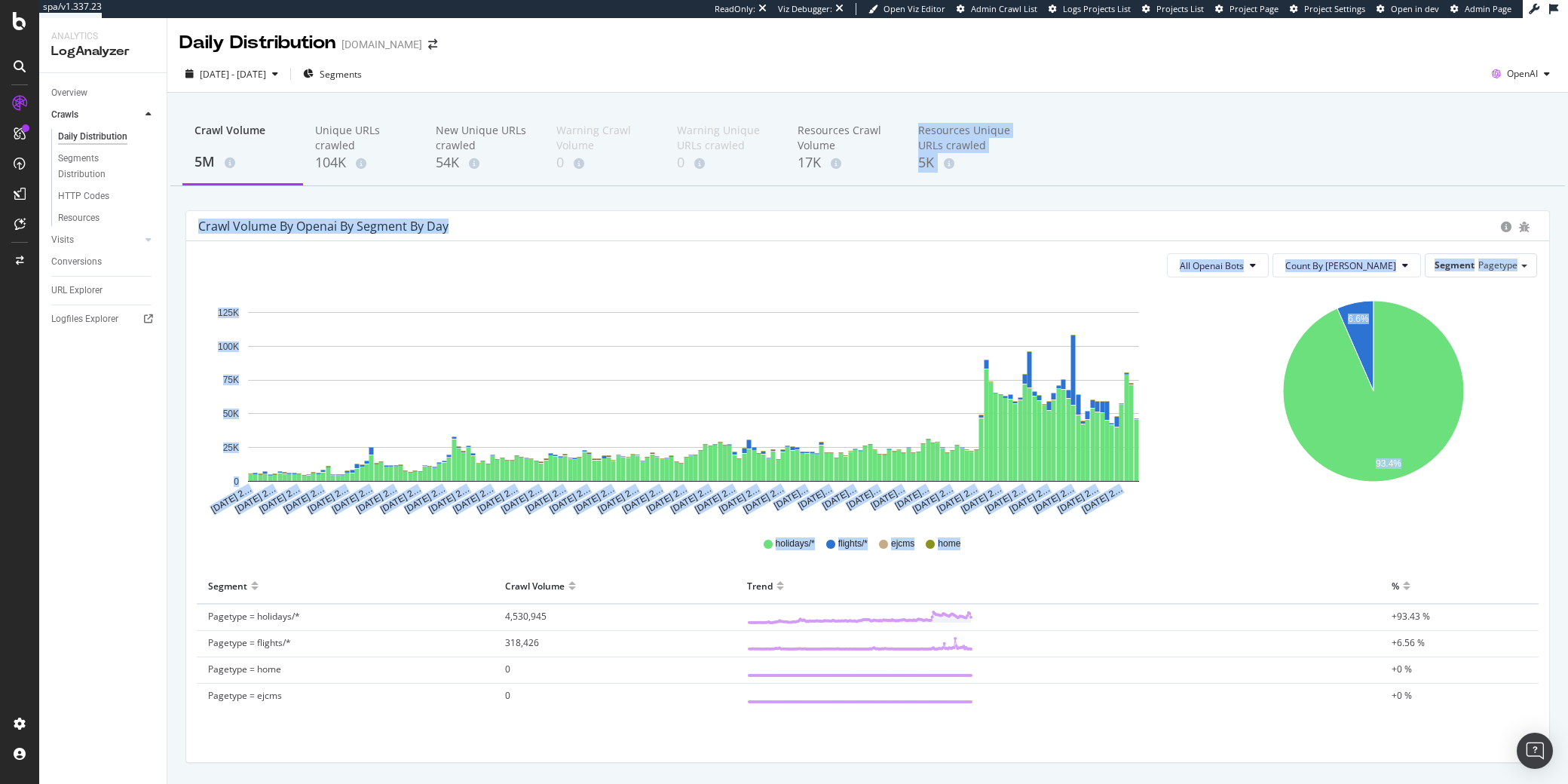
click at [1229, 540] on div "holidays/* flights/* ejcms home" at bounding box center [867, 544] width 1338 height 34
drag, startPoint x: 1229, startPoint y: 540, endPoint x: 1219, endPoint y: 208, distance: 332.2
click at [1219, 208] on div "Crawl Volume 5M Unique URLs crawled 104K New Unique URLs crawled 54K Warning Cr…" at bounding box center [868, 461] width 1400 height 738
drag, startPoint x: 1206, startPoint y: 192, endPoint x: 1219, endPoint y: 539, distance: 347.2
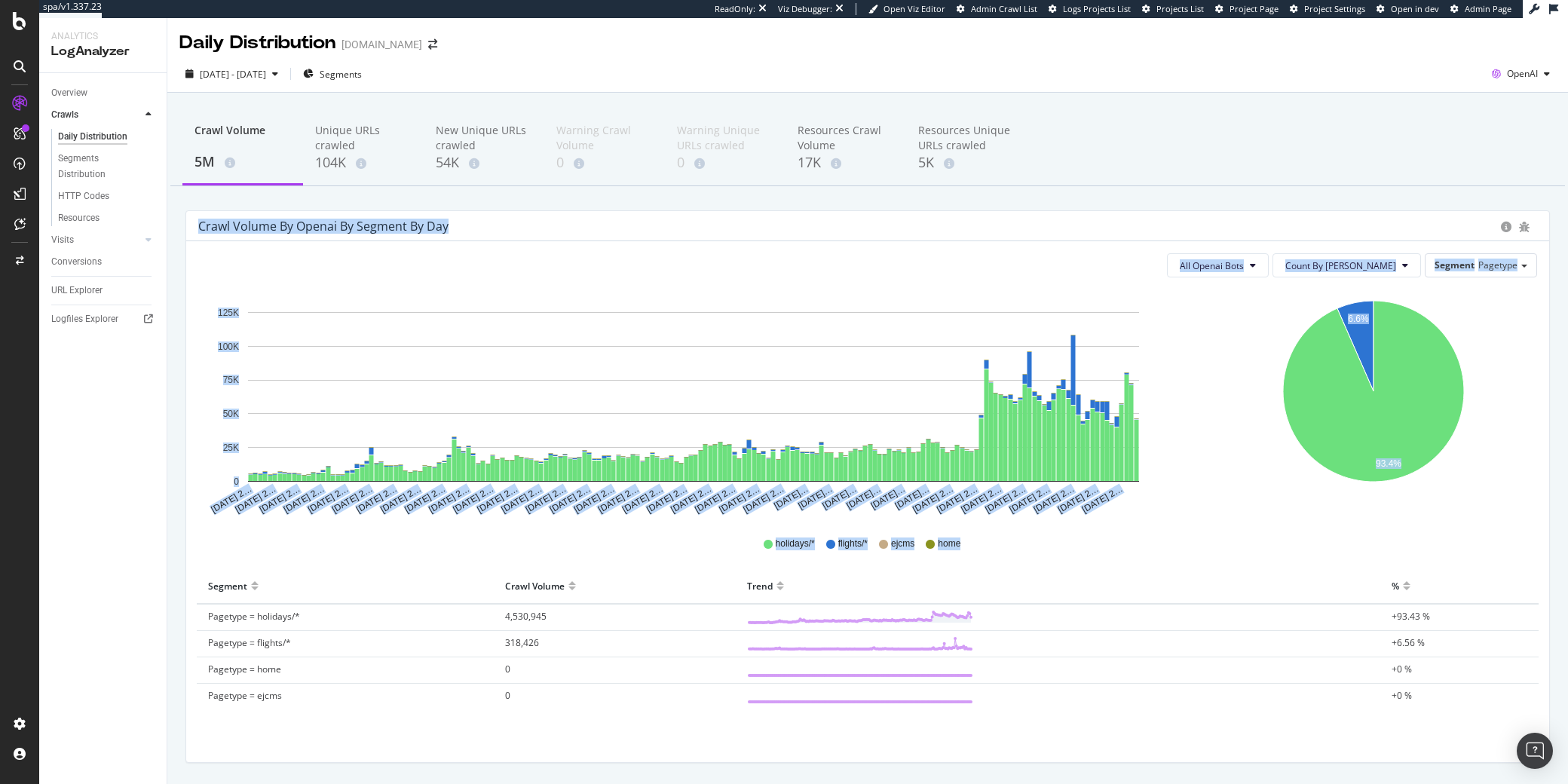
click at [1219, 539] on div "Crawl Volume 5M Unique URLs crawled 104K New Unique URLs crawled 54K Warning Cr…" at bounding box center [868, 461] width 1400 height 738
click at [1218, 536] on div "holidays/* flights/* ejcms home" at bounding box center [867, 544] width 1338 height 34
